Goal: Navigation & Orientation: Understand site structure

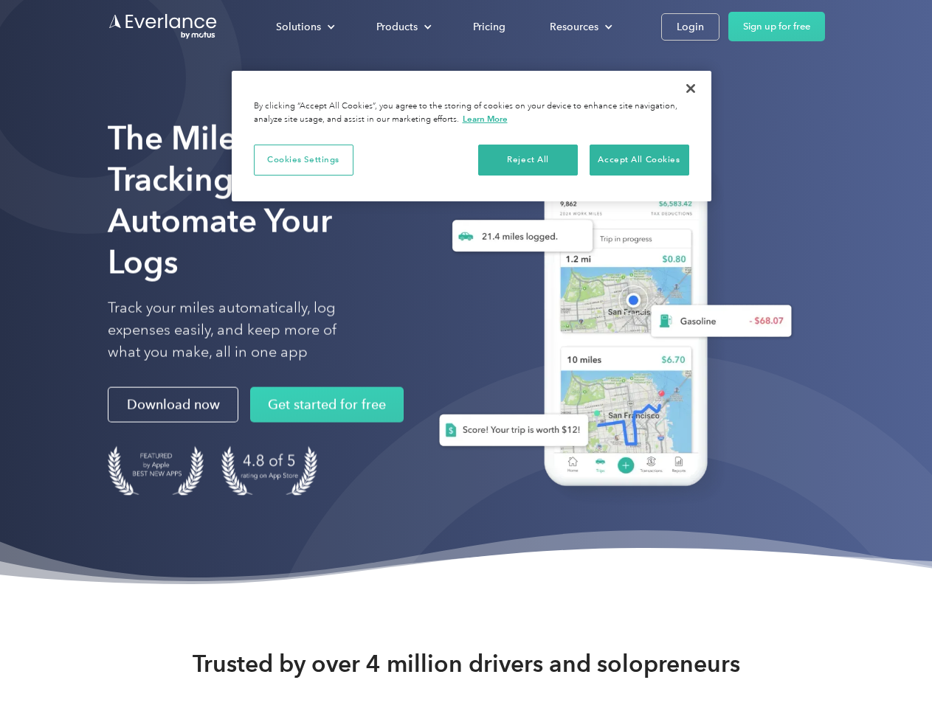
click at [305, 27] on div "Solutions" at bounding box center [298, 27] width 45 height 18
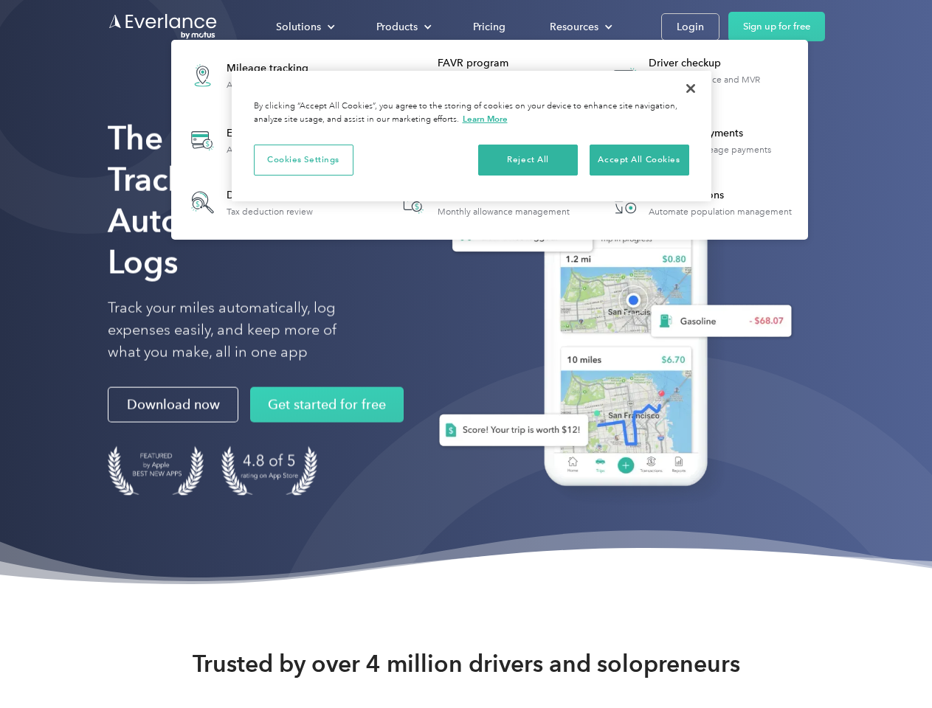
click at [402, 27] on div "Products" at bounding box center [396, 27] width 41 height 18
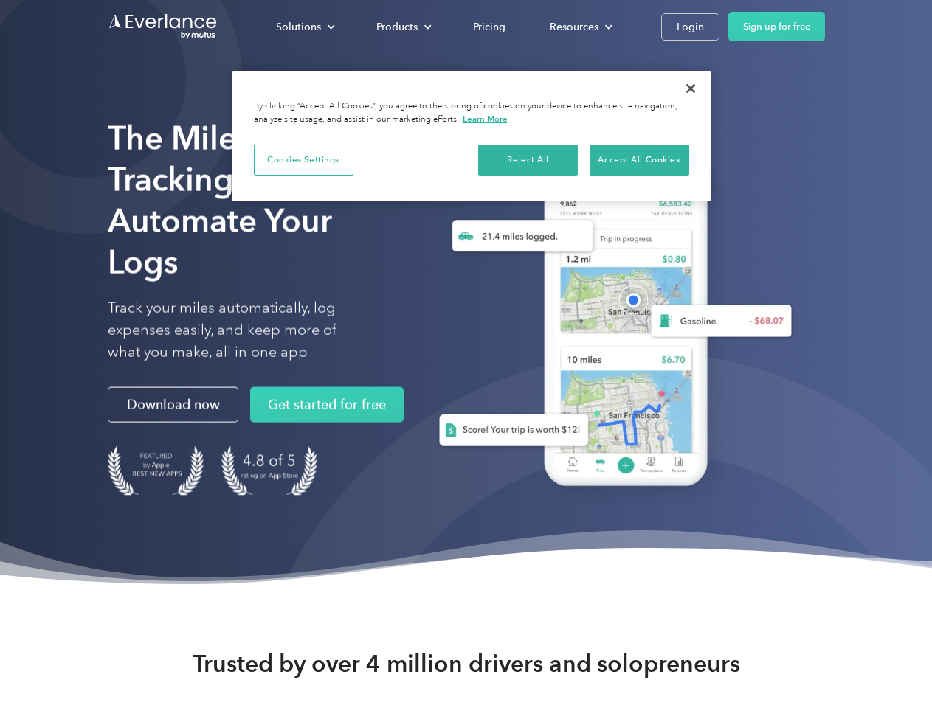
click at [579, 27] on div "Resources" at bounding box center [574, 27] width 49 height 18
click at [303, 159] on button "Cookies Settings" at bounding box center [304, 160] width 100 height 31
click at [0, 0] on div "When you visit any website, it may store or retrieve information on your browse…" at bounding box center [0, 0] width 0 height 0
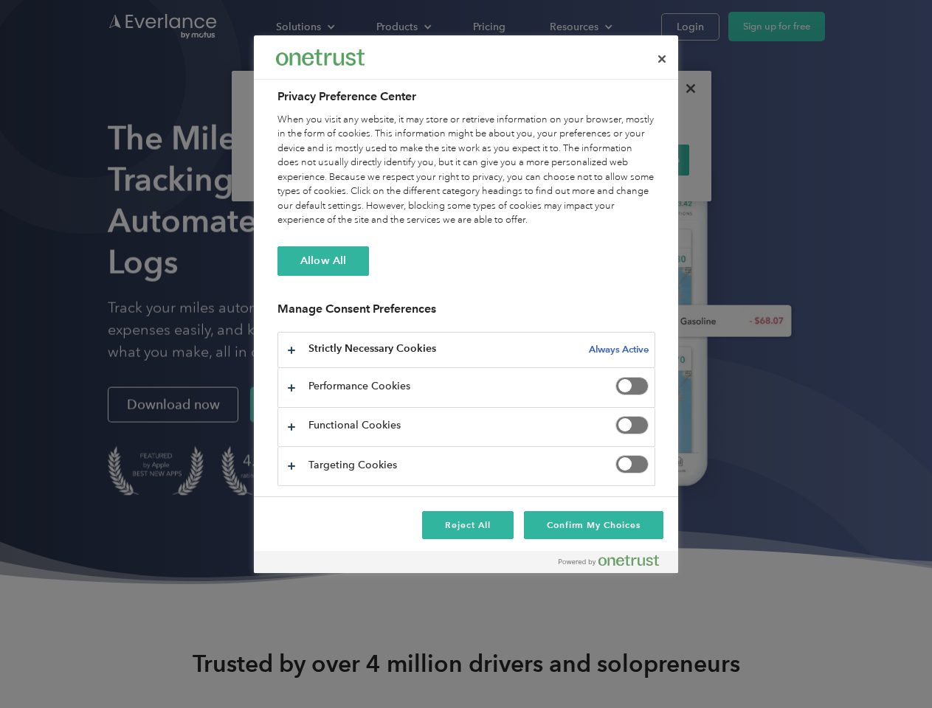
click at [639, 159] on div "When you visit any website, it may store or retrieve information on your browse…" at bounding box center [466, 170] width 378 height 115
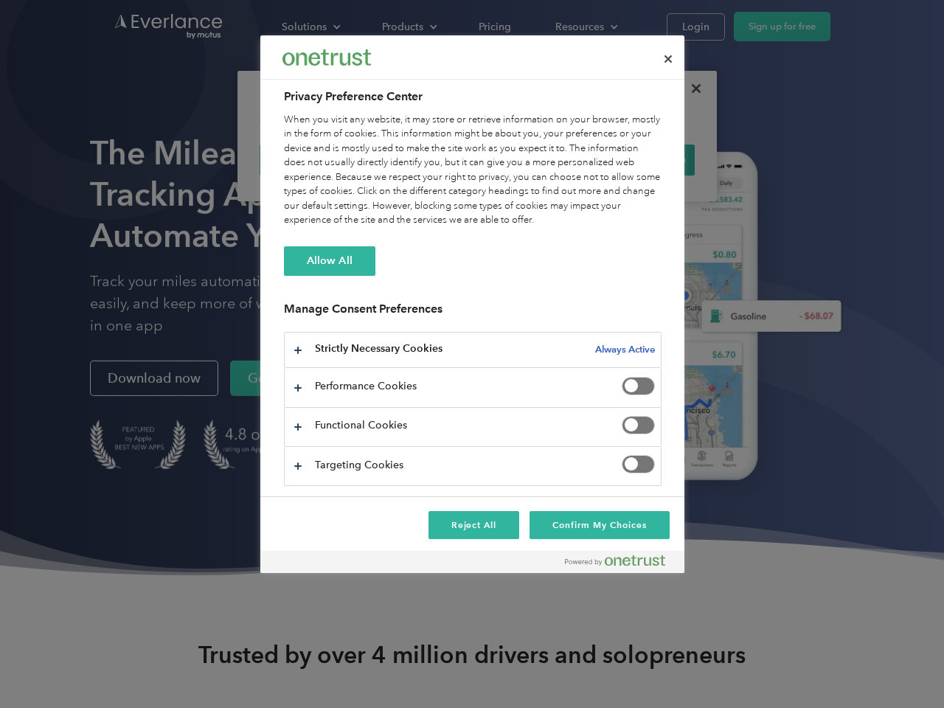
click at [691, 89] on div at bounding box center [472, 354] width 944 height 708
